Goal: Navigation & Orientation: Find specific page/section

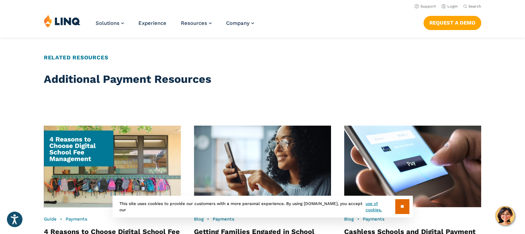
scroll to position [1369, 0]
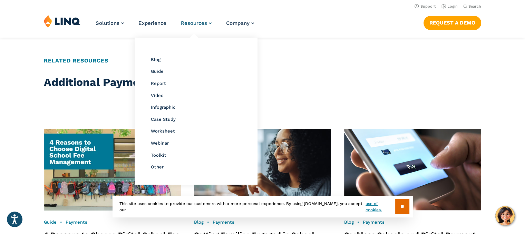
click at [211, 24] on link "Resources" at bounding box center [196, 23] width 31 height 6
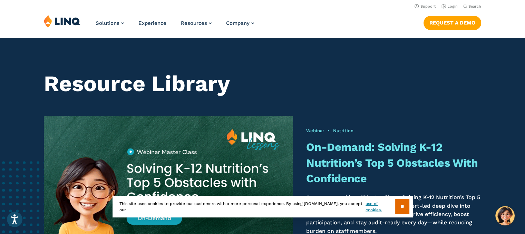
click at [313, 23] on div "Solutions Nutrition Overview NEW School Nutrition Suite School Nutrition State …" at bounding box center [262, 26] width 525 height 23
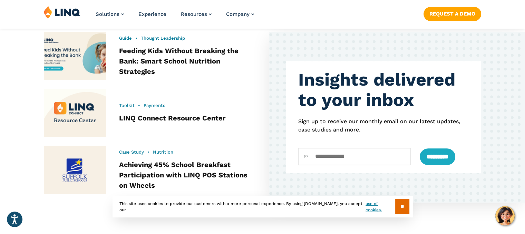
scroll to position [322, 0]
